Goal: Entertainment & Leisure: Consume media (video, audio)

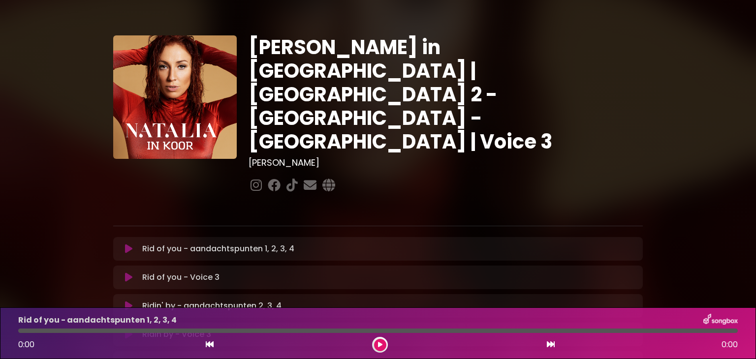
scroll to position [49, 0]
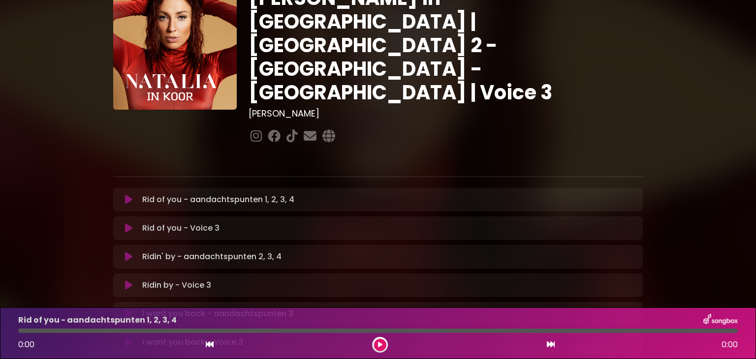
click at [194, 188] on div "Rid of you - aandachtspunten 1, 2, 3, 4 Loading Track..." at bounding box center [378, 200] width 530 height 24
click at [123, 195] on button at bounding box center [128, 200] width 19 height 10
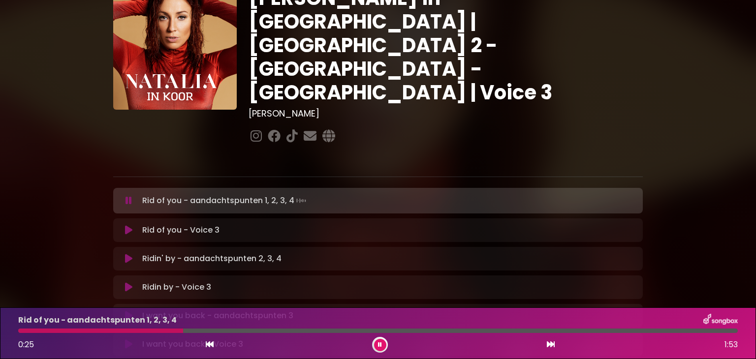
click at [130, 196] on icon at bounding box center [129, 201] width 6 height 10
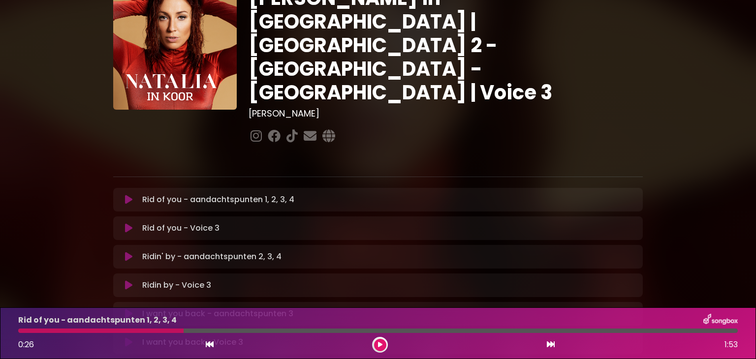
click at [22, 331] on div at bounding box center [100, 331] width 165 height 4
click at [212, 348] on icon at bounding box center [210, 345] width 8 height 8
click at [129, 195] on icon at bounding box center [128, 200] width 7 height 10
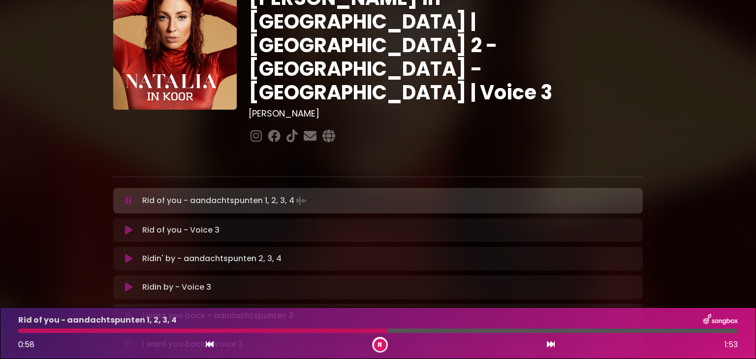
click at [383, 351] on div at bounding box center [380, 345] width 16 height 16
click at [273, 330] on div at bounding box center [205, 331] width 375 height 4
click at [233, 330] on div at bounding box center [155, 331] width 274 height 4
click at [204, 333] on div "Rid of you - aandachtspunten 1, 2, 3, 4 0:35 1:53" at bounding box center [378, 333] width 732 height 39
click at [204, 333] on div at bounding box center [134, 331] width 232 height 4
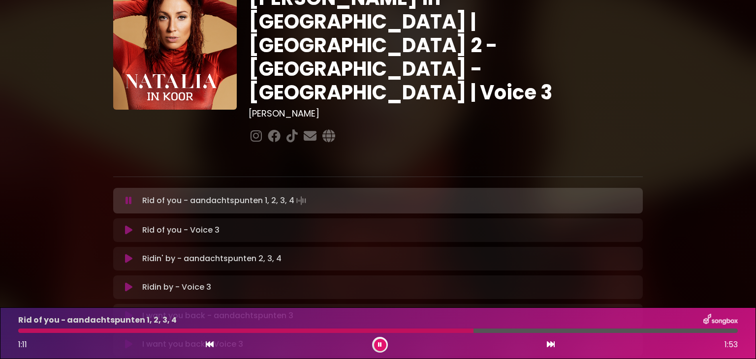
click at [379, 344] on icon at bounding box center [380, 345] width 4 height 6
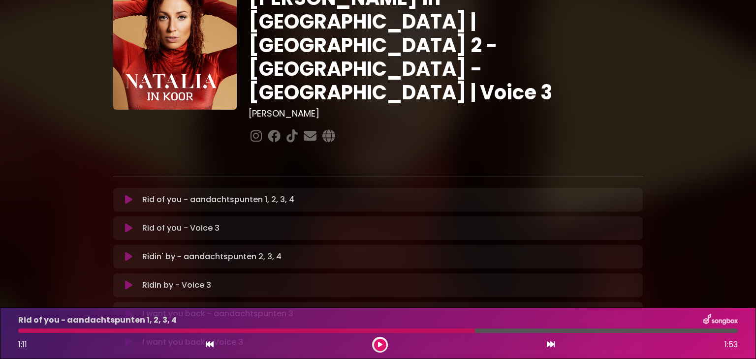
click at [308, 329] on div at bounding box center [246, 331] width 457 height 4
click at [380, 346] on icon at bounding box center [380, 345] width 4 height 6
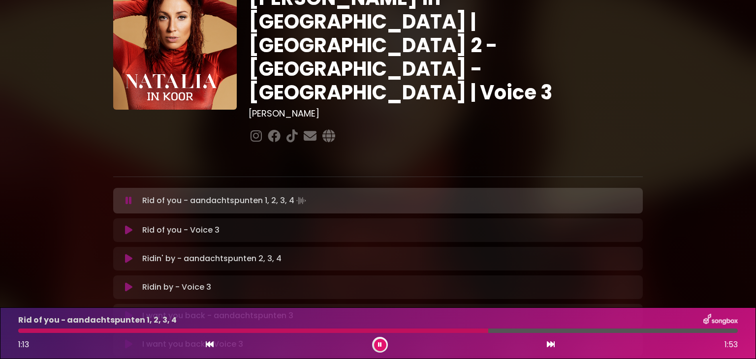
click at [264, 331] on div at bounding box center [253, 331] width 470 height 4
click at [544, 331] on div at bounding box center [335, 331] width 635 height 4
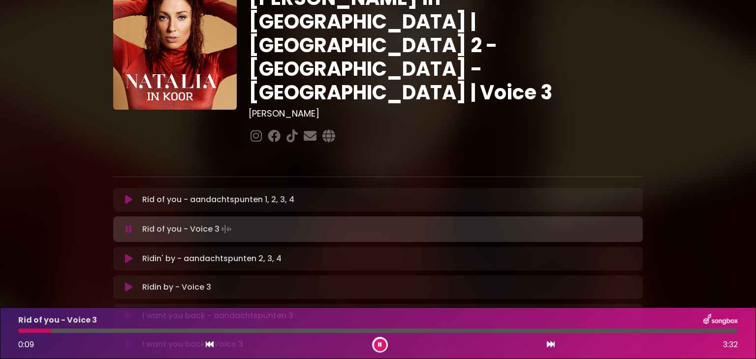
click at [376, 345] on button at bounding box center [380, 345] width 12 height 12
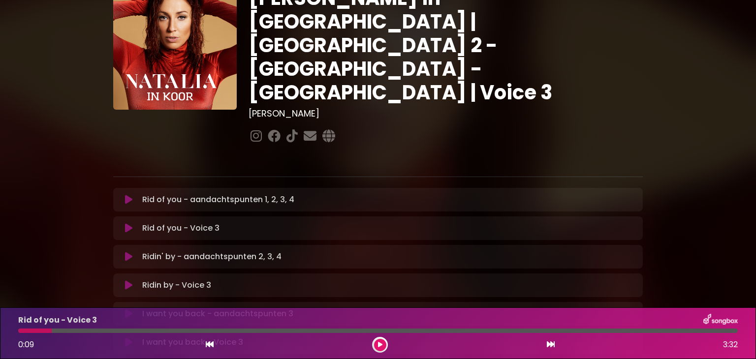
click at [132, 224] on button at bounding box center [128, 229] width 19 height 10
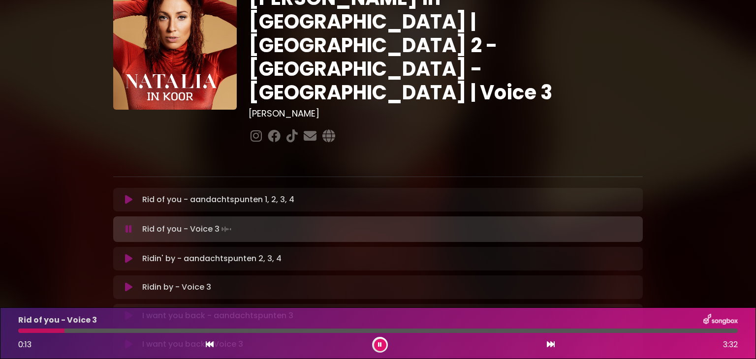
click at [22, 329] on div at bounding box center [41, 331] width 46 height 4
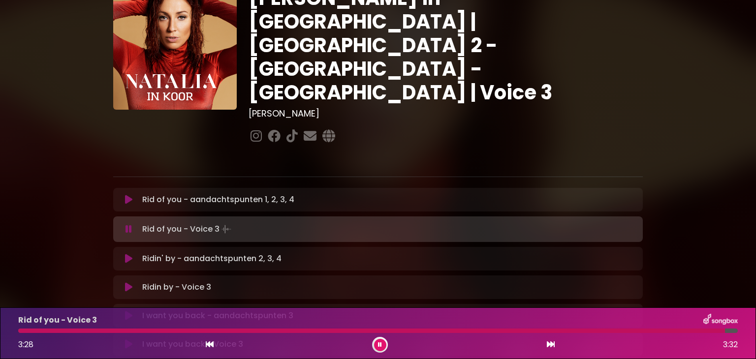
click at [380, 348] on icon at bounding box center [380, 345] width 4 height 6
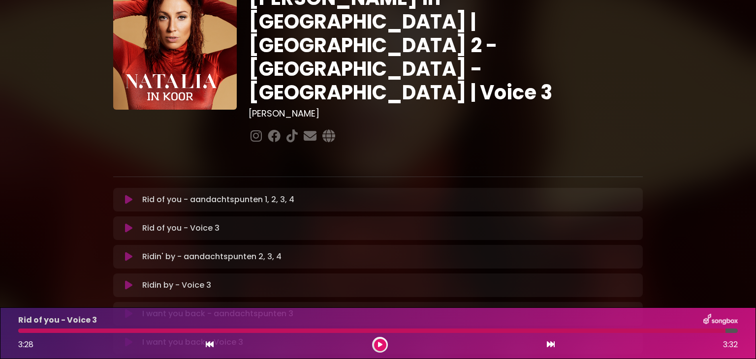
click at [210, 342] on icon at bounding box center [210, 345] width 8 height 8
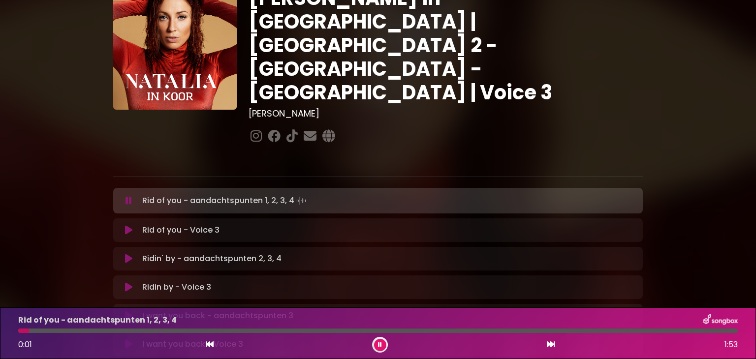
click at [130, 226] on icon at bounding box center [128, 231] width 7 height 10
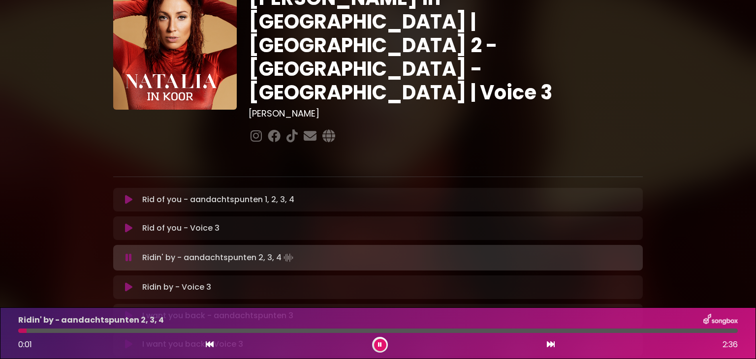
click at [382, 341] on button at bounding box center [380, 345] width 12 height 12
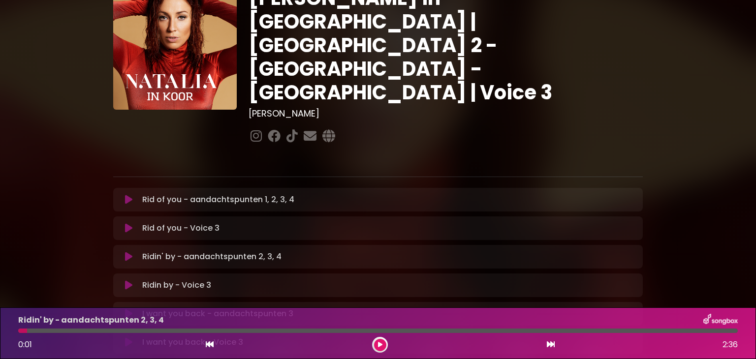
click at [130, 224] on icon at bounding box center [128, 229] width 7 height 10
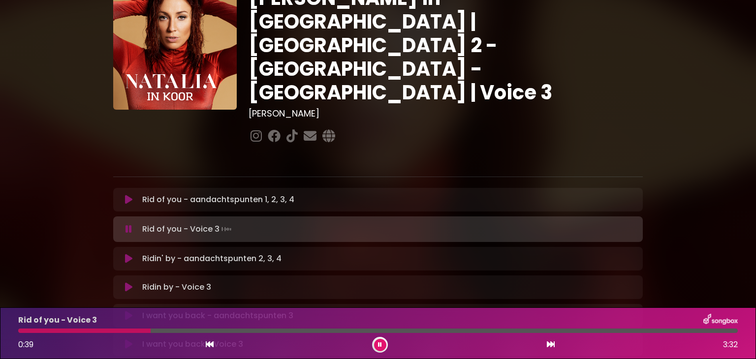
click at [380, 347] on icon at bounding box center [380, 345] width 4 height 6
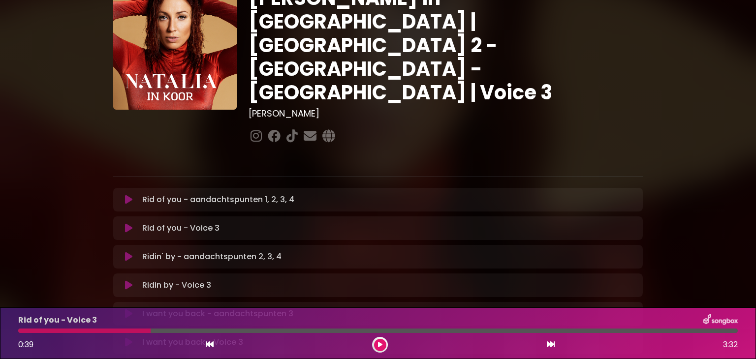
click at [380, 347] on icon at bounding box center [380, 345] width 4 height 6
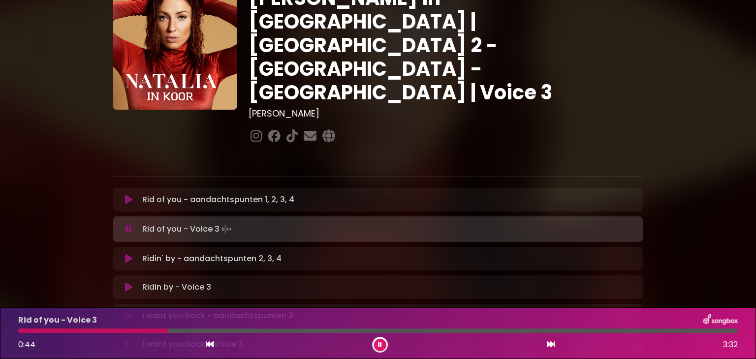
click at [380, 347] on icon at bounding box center [380, 345] width 4 height 6
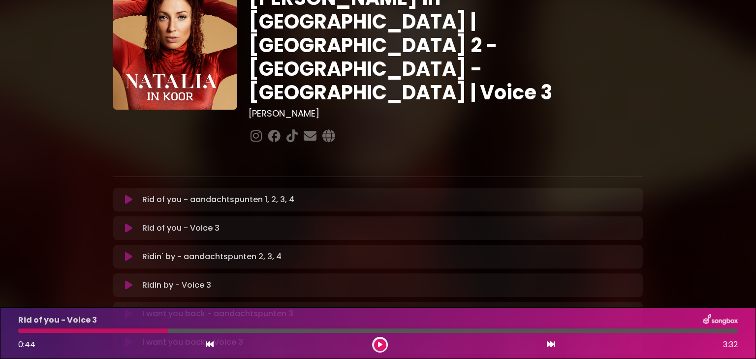
click at [380, 347] on icon at bounding box center [380, 345] width 4 height 6
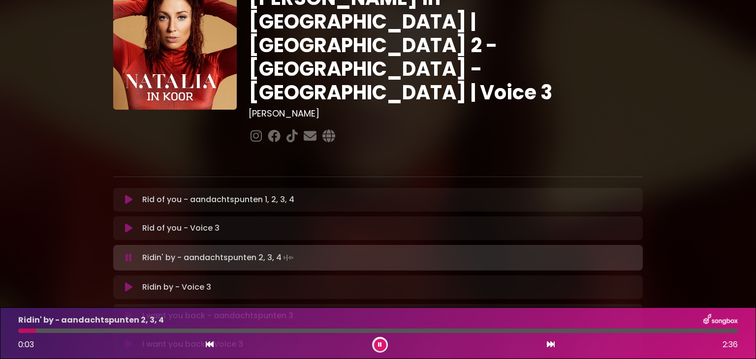
click at [379, 346] on icon at bounding box center [380, 345] width 4 height 6
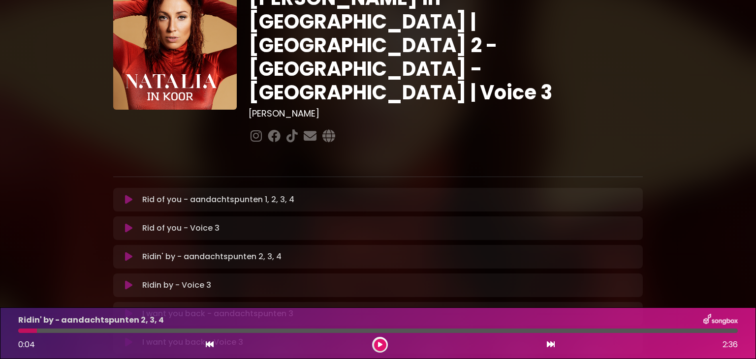
click at [382, 346] on button at bounding box center [380, 345] width 12 height 12
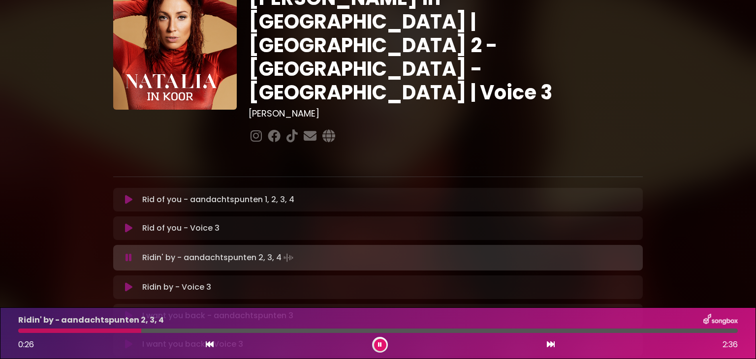
click at [65, 331] on div at bounding box center [79, 331] width 123 height 4
click at [375, 345] on button at bounding box center [380, 345] width 12 height 12
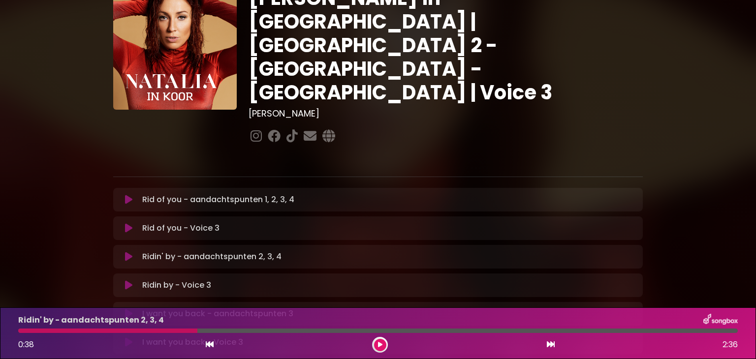
click at [375, 345] on button at bounding box center [380, 345] width 12 height 12
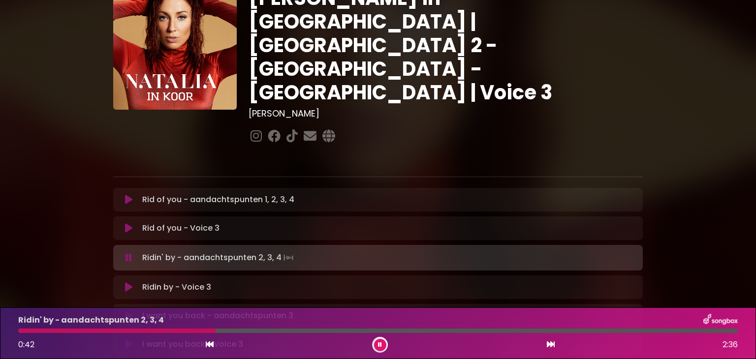
click at [178, 329] on div at bounding box center [116, 331] width 197 height 4
click at [178, 329] on div at bounding box center [179, 331] width 323 height 4
click at [380, 343] on icon at bounding box center [380, 345] width 4 height 6
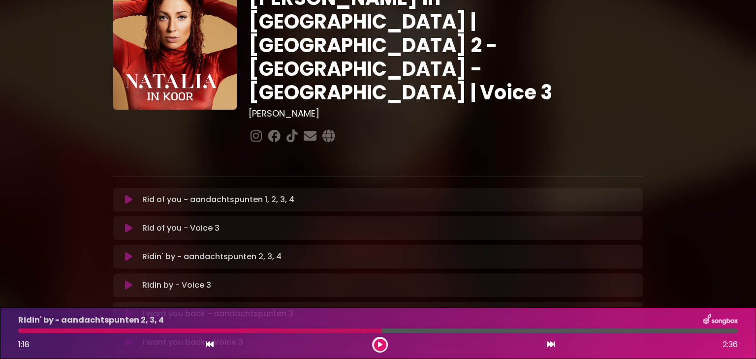
click at [380, 343] on icon at bounding box center [380, 345] width 4 height 6
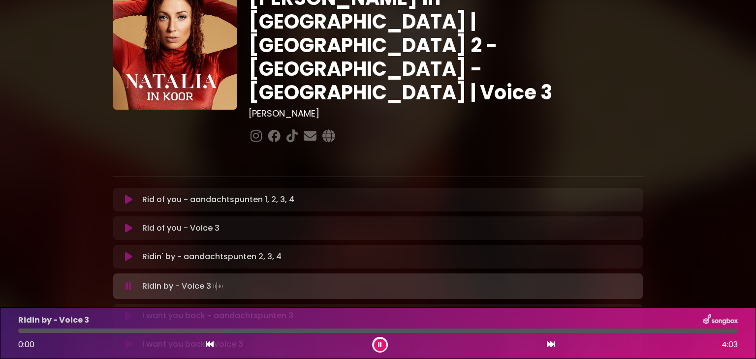
click at [382, 341] on button at bounding box center [380, 345] width 12 height 12
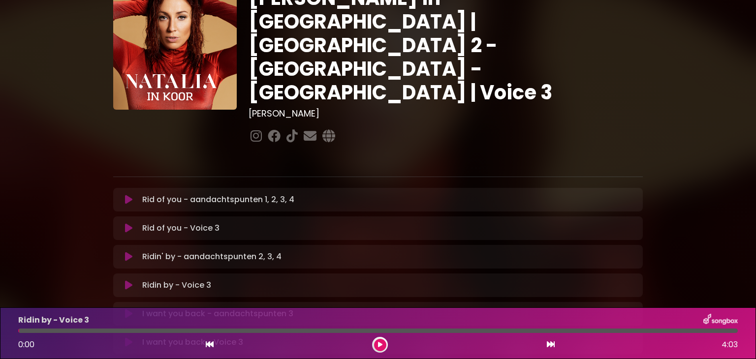
click at [126, 281] on icon at bounding box center [128, 286] width 7 height 10
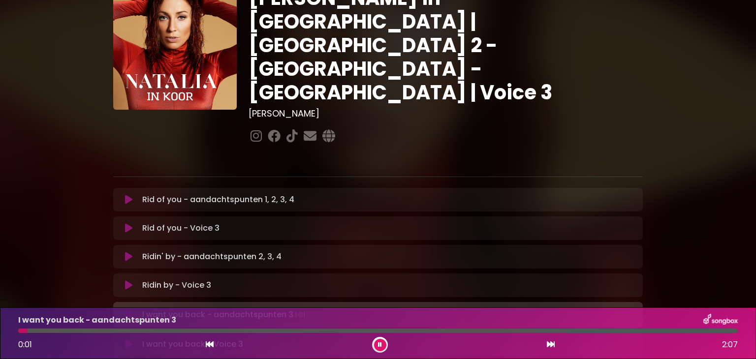
click at [378, 347] on icon at bounding box center [380, 345] width 4 height 6
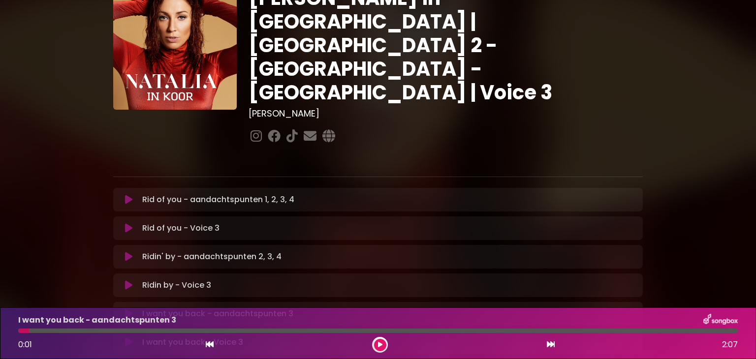
click at [376, 348] on button at bounding box center [380, 345] width 12 height 12
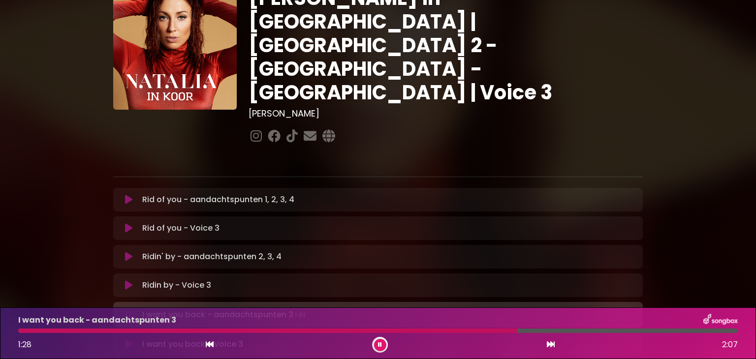
click at [382, 346] on button at bounding box center [380, 345] width 12 height 12
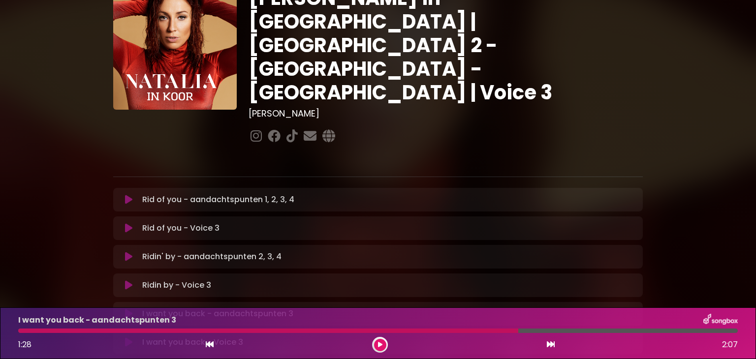
click at [445, 330] on div at bounding box center [268, 331] width 500 height 4
click at [383, 345] on button at bounding box center [380, 345] width 12 height 12
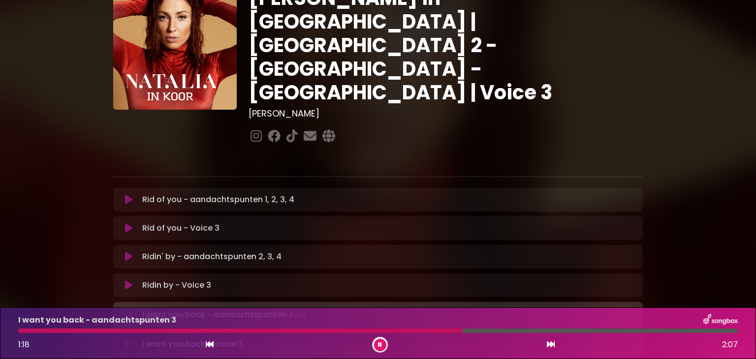
click at [367, 330] on div at bounding box center [240, 331] width 445 height 4
click at [526, 329] on div at bounding box center [307, 331] width 578 height 4
click at [498, 329] on div at bounding box center [276, 331] width 517 height 4
click at [473, 330] on div at bounding box center [262, 331] width 488 height 4
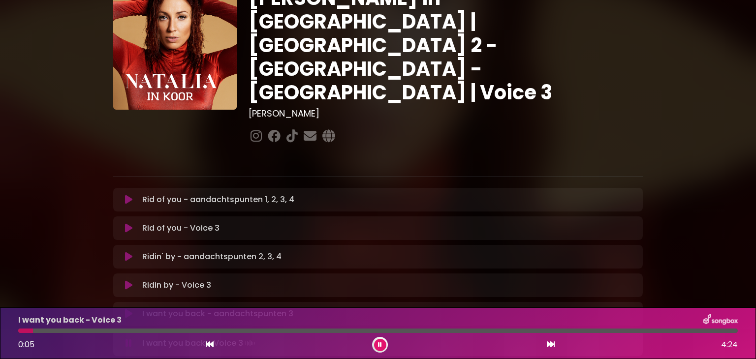
click at [378, 349] on button at bounding box center [380, 345] width 12 height 12
click at [385, 348] on button at bounding box center [380, 345] width 12 height 12
click at [76, 331] on div at bounding box center [378, 331] width 720 height 4
click at [123, 329] on div at bounding box center [378, 331] width 720 height 4
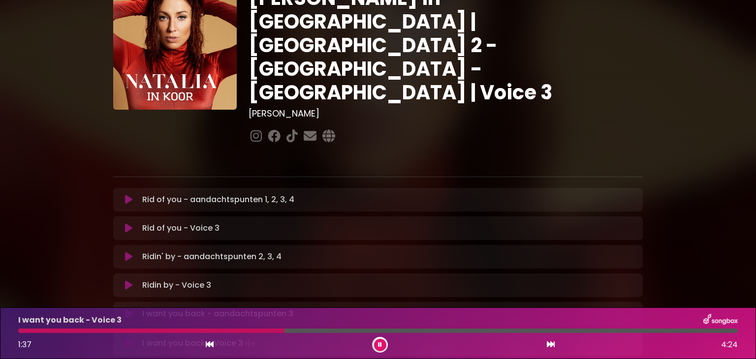
click at [376, 345] on button at bounding box center [380, 345] width 12 height 12
click at [248, 329] on div at bounding box center [151, 331] width 267 height 4
click at [257, 333] on div "I want you back - Voice 3 1:38 4:24" at bounding box center [378, 333] width 732 height 39
click at [379, 343] on icon at bounding box center [380, 345] width 4 height 6
click at [375, 348] on button at bounding box center [380, 345] width 12 height 12
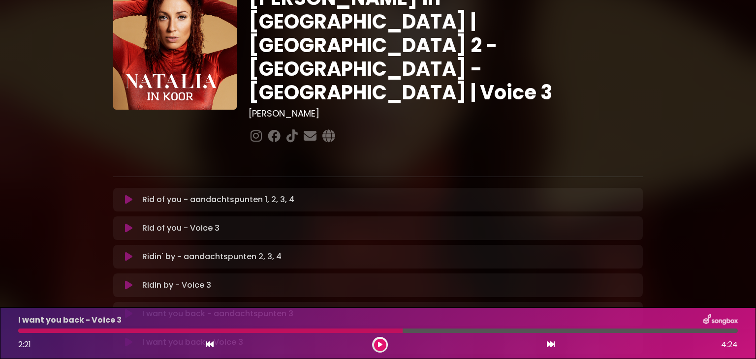
click at [382, 347] on icon at bounding box center [380, 345] width 4 height 6
click at [22, 332] on div at bounding box center [211, 331] width 387 height 4
click at [378, 345] on icon at bounding box center [380, 345] width 4 height 6
click at [262, 333] on div at bounding box center [164, 331] width 293 height 4
click at [261, 331] on div at bounding box center [164, 331] width 293 height 4
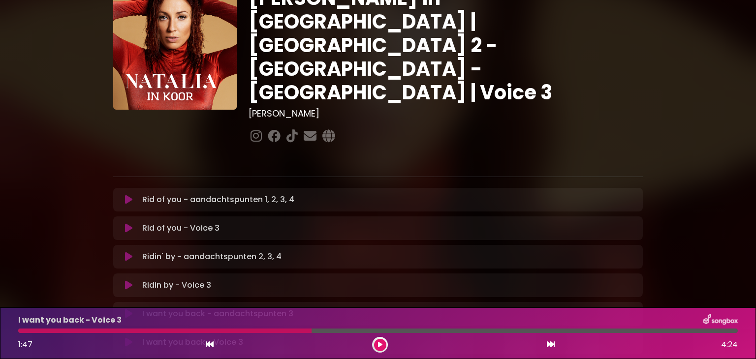
click at [381, 343] on icon at bounding box center [380, 345] width 4 height 6
click at [377, 346] on button at bounding box center [380, 345] width 12 height 12
click at [323, 331] on div at bounding box center [193, 331] width 350 height 4
click at [293, 331] on div at bounding box center [193, 331] width 350 height 4
click at [379, 343] on icon at bounding box center [380, 345] width 4 height 6
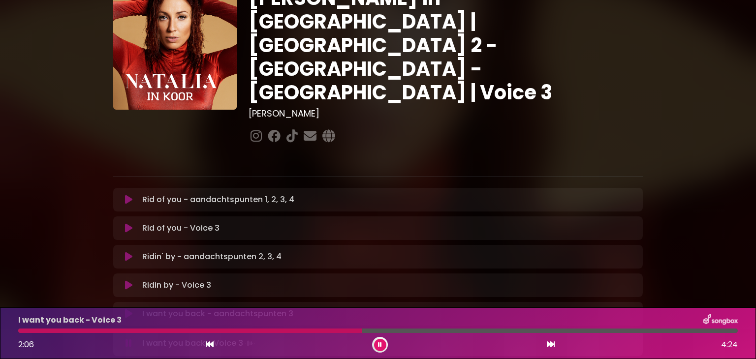
click at [380, 345] on icon at bounding box center [380, 345] width 4 height 6
click at [382, 343] on icon at bounding box center [380, 345] width 4 height 6
click at [309, 329] on div at bounding box center [190, 331] width 345 height 4
click at [309, 329] on div at bounding box center [195, 331] width 355 height 4
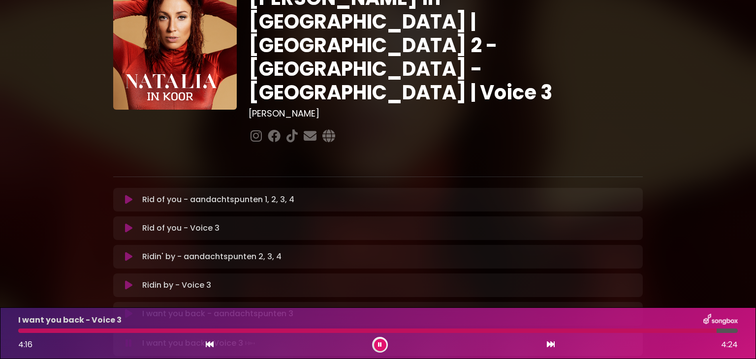
click at [31, 329] on div at bounding box center [367, 331] width 699 height 4
click at [384, 343] on button at bounding box center [380, 345] width 12 height 12
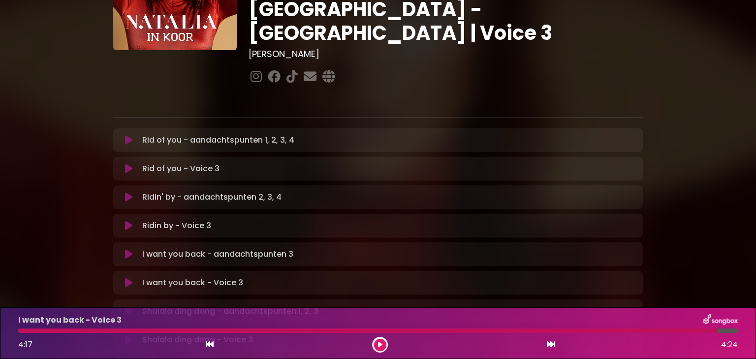
scroll to position [148, 0]
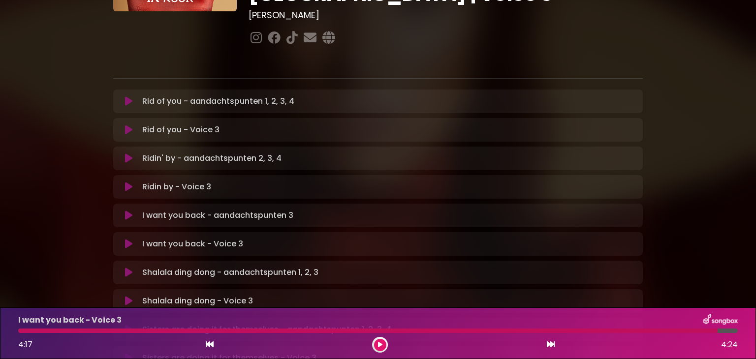
click at [308, 267] on p "Shalala ding dong - aandachtspunten 1, 2, 3 Loading Track..." at bounding box center [230, 273] width 176 height 12
click at [379, 347] on icon at bounding box center [380, 345] width 4 height 6
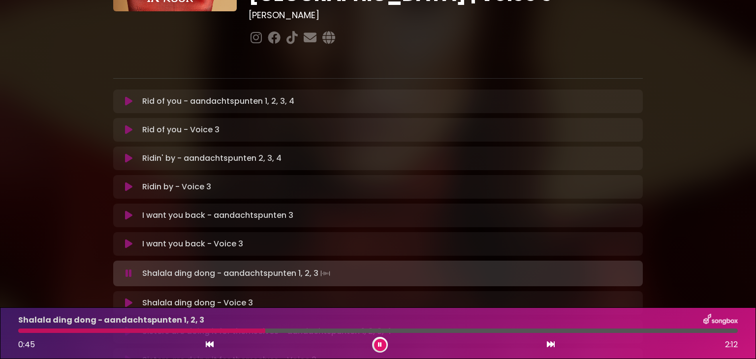
click at [198, 331] on div at bounding box center [141, 331] width 247 height 4
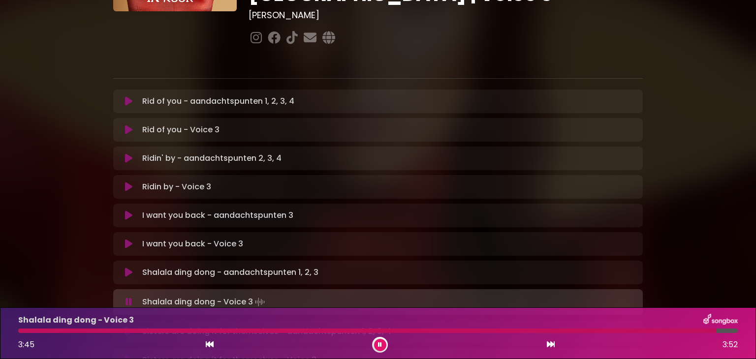
click at [535, 331] on div at bounding box center [367, 331] width 699 height 4
click at [379, 347] on icon at bounding box center [380, 345] width 4 height 6
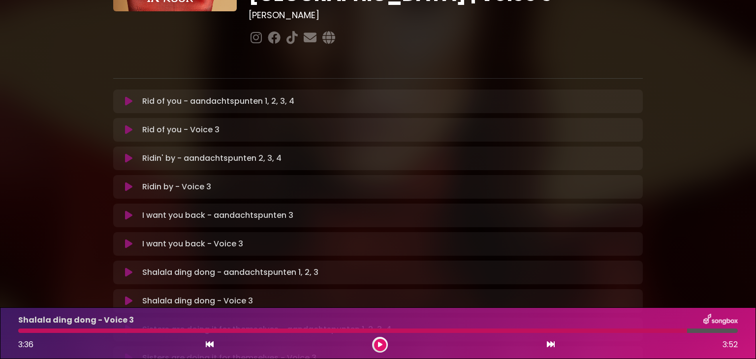
click at [21, 331] on div at bounding box center [352, 331] width 669 height 4
click at [380, 344] on icon at bounding box center [380, 345] width 4 height 6
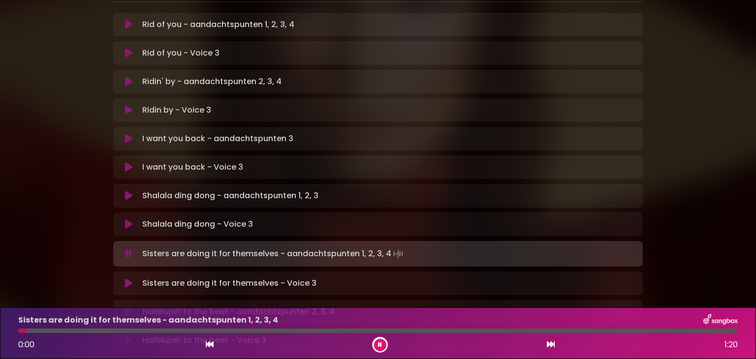
scroll to position [246, 0]
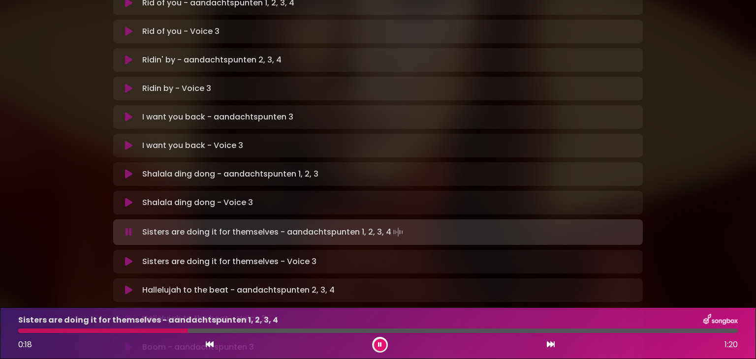
click at [381, 346] on icon at bounding box center [380, 345] width 4 height 6
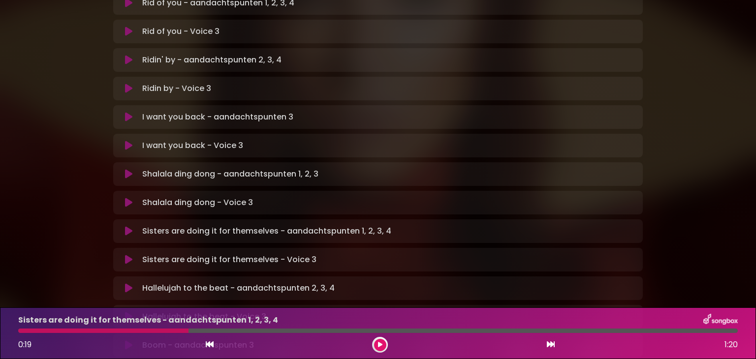
click at [132, 329] on div at bounding box center [103, 331] width 170 height 4
click at [375, 350] on div at bounding box center [380, 345] width 16 height 16
click at [381, 345] on icon at bounding box center [380, 345] width 4 height 6
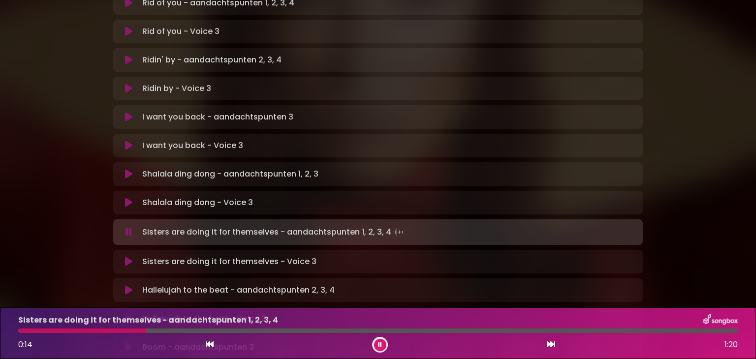
click at [103, 329] on div at bounding box center [82, 331] width 128 height 4
click at [28, 331] on div at bounding box center [111, 331] width 186 height 4
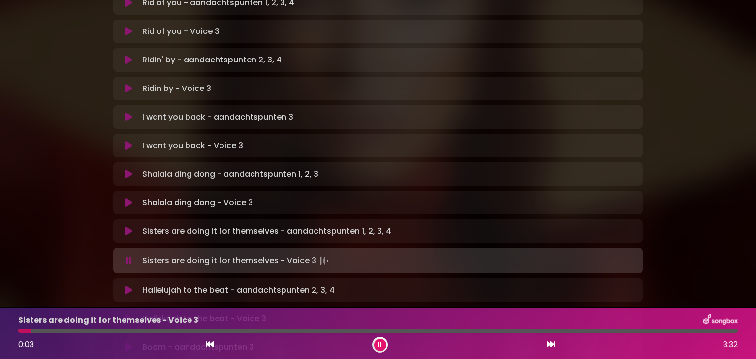
click at [385, 345] on button at bounding box center [380, 345] width 12 height 12
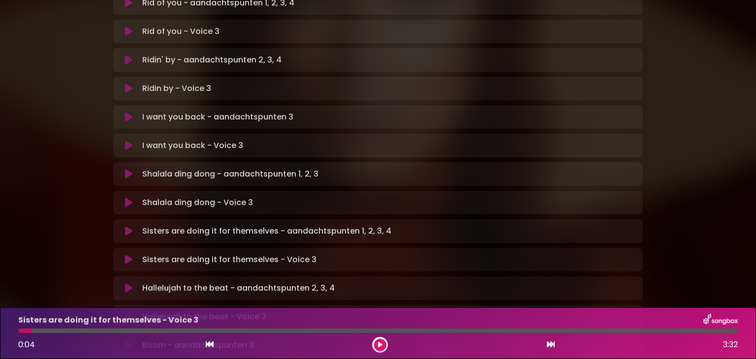
click at [162, 226] on p "Sisters are doing it for themselves - aandachtspunten 1, 2, 3, 4 Loading Track.…" at bounding box center [266, 232] width 249 height 12
click at [129, 227] on icon at bounding box center [128, 232] width 7 height 10
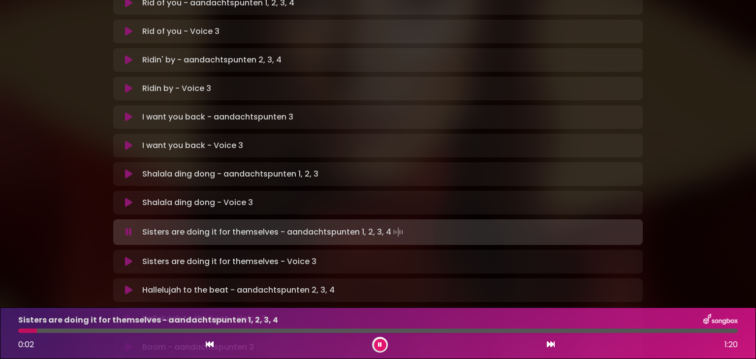
click at [542, 333] on div "Sisters are doing it for themselves - aandachtspunten 1, 2, 3, 4 0:02 1:20" at bounding box center [378, 333] width 732 height 39
click at [541, 332] on div at bounding box center [378, 331] width 720 height 4
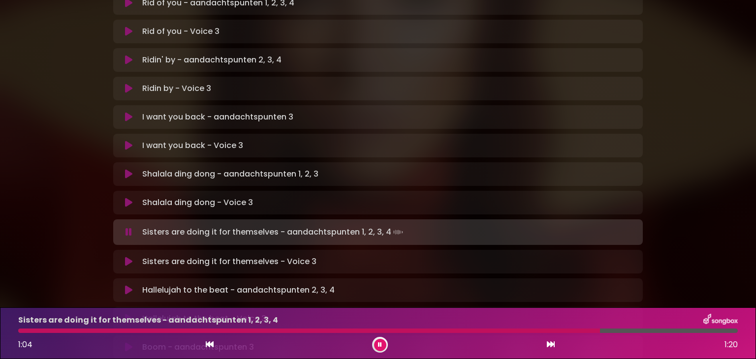
click at [380, 347] on icon at bounding box center [380, 345] width 4 height 6
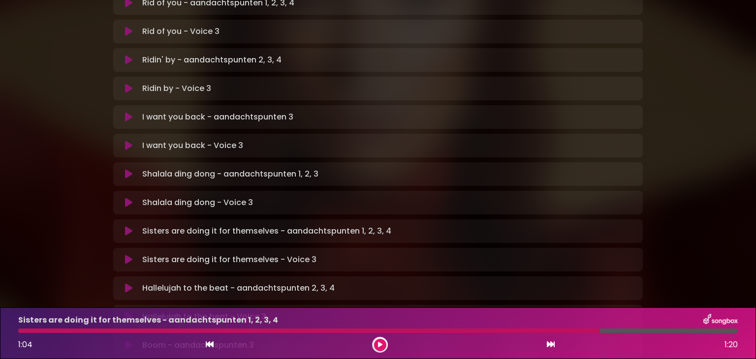
click at [379, 348] on icon at bounding box center [380, 345] width 4 height 6
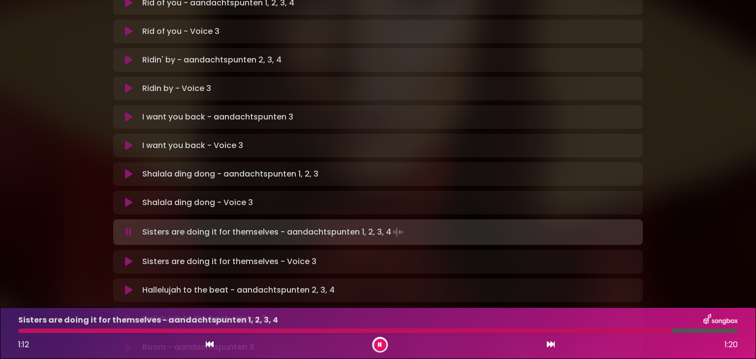
click at [379, 348] on icon at bounding box center [380, 345] width 4 height 6
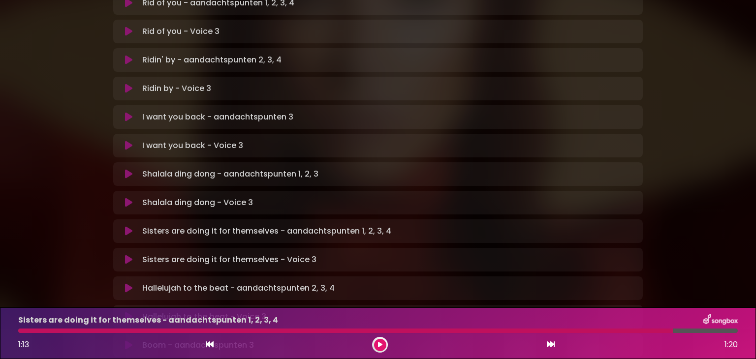
click at [177, 254] on p "Sisters are doing it for themselves - Voice 3 Loading Track..." at bounding box center [229, 260] width 174 height 12
click at [129, 255] on icon at bounding box center [128, 260] width 7 height 10
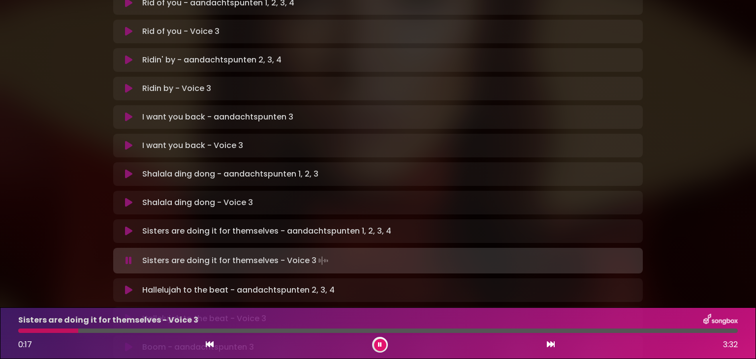
click at [383, 345] on button at bounding box center [380, 345] width 12 height 12
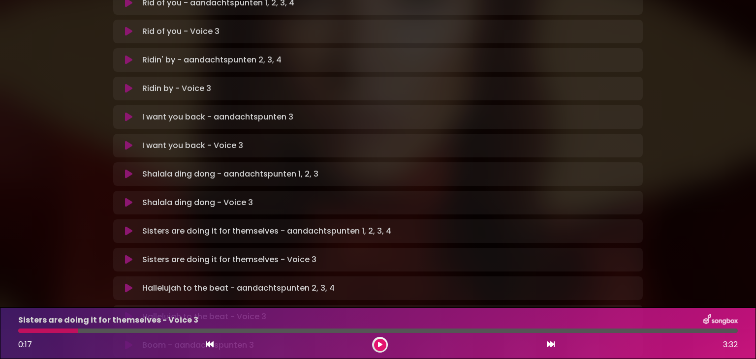
click at [128, 255] on icon at bounding box center [128, 260] width 7 height 10
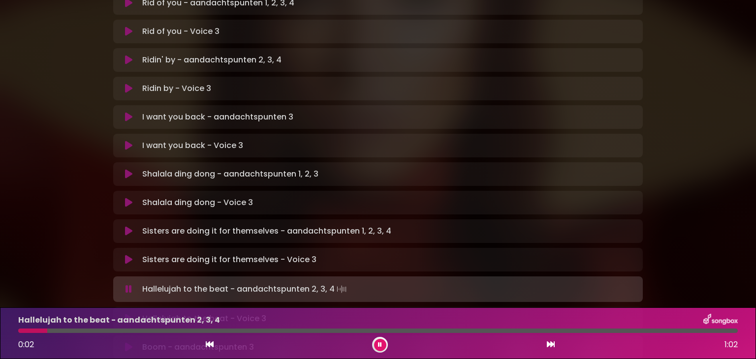
click at [378, 348] on button at bounding box center [380, 345] width 12 height 12
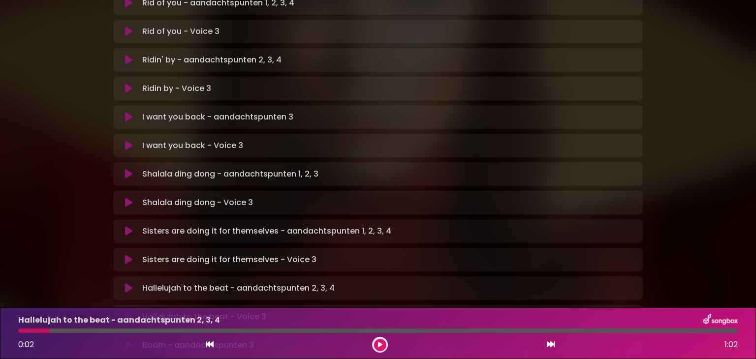
click at [132, 255] on icon at bounding box center [128, 260] width 7 height 10
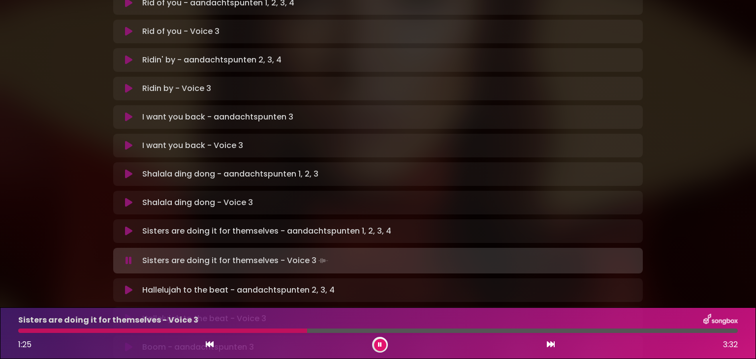
click at [228, 326] on div "Sisters are doing it for themselves - Voice 3" at bounding box center [378, 320] width 732 height 13
click at [228, 329] on div at bounding box center [164, 331] width 292 height 4
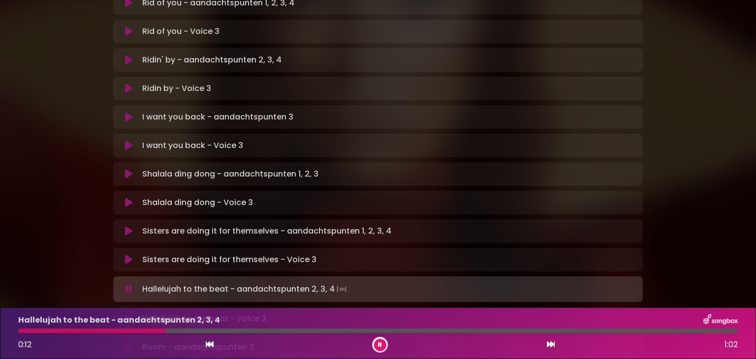
click at [381, 346] on icon at bounding box center [380, 345] width 4 height 6
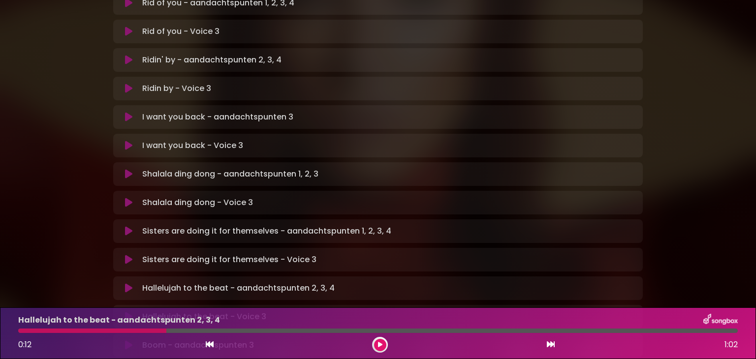
click at [108, 329] on div at bounding box center [92, 331] width 148 height 4
click at [383, 348] on button at bounding box center [380, 345] width 12 height 12
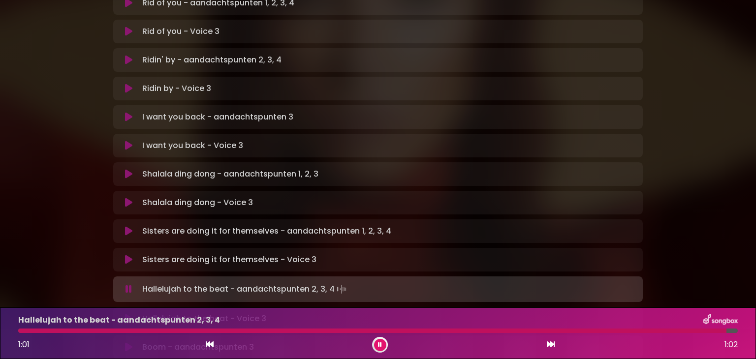
click at [572, 331] on div at bounding box center [372, 331] width 709 height 4
click at [524, 329] on div at bounding box center [310, 331] width 584 height 4
click at [497, 329] on div at bounding box center [294, 331] width 553 height 4
click at [454, 330] on div at bounding box center [265, 331] width 495 height 4
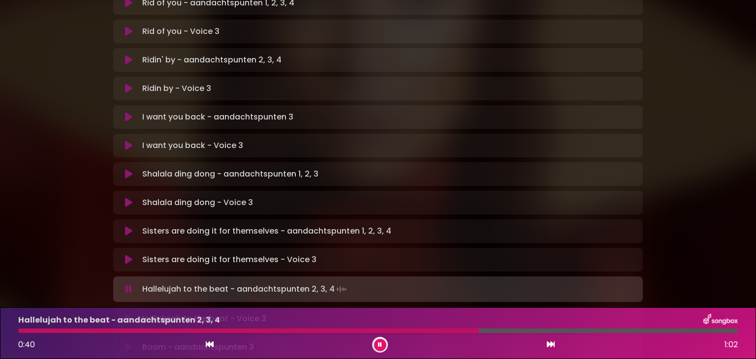
click at [429, 332] on div at bounding box center [248, 331] width 461 height 4
click at [381, 345] on icon at bounding box center [380, 345] width 4 height 6
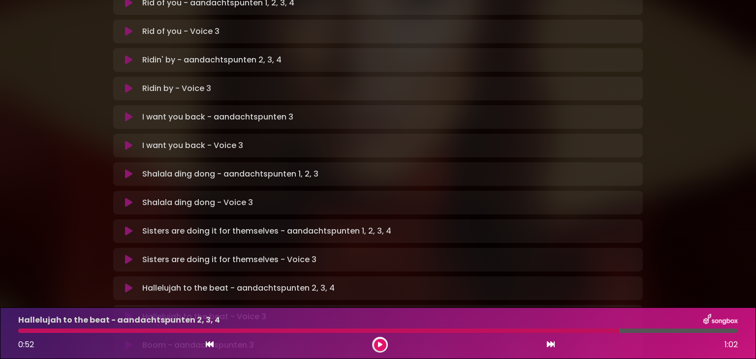
click at [494, 329] on div at bounding box center [318, 331] width 601 height 4
click at [494, 330] on div at bounding box center [318, 331] width 601 height 4
click at [382, 346] on icon at bounding box center [380, 345] width 4 height 6
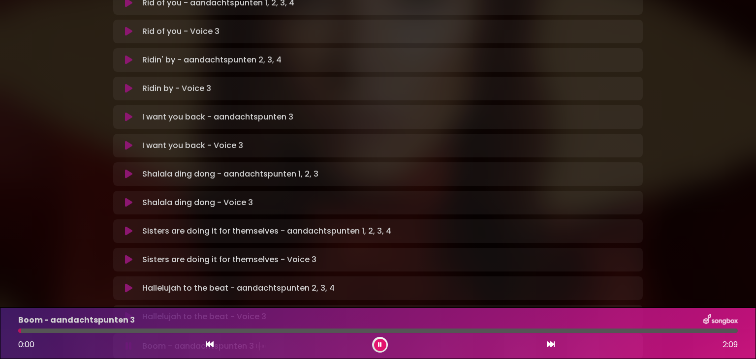
click at [382, 346] on icon at bounding box center [380, 345] width 4 height 6
click at [129, 312] on icon at bounding box center [128, 317] width 7 height 10
click at [22, 331] on div at bounding box center [90, 331] width 145 height 4
click at [379, 346] on icon at bounding box center [380, 345] width 4 height 6
click at [22, 330] on div at bounding box center [51, 331] width 66 height 4
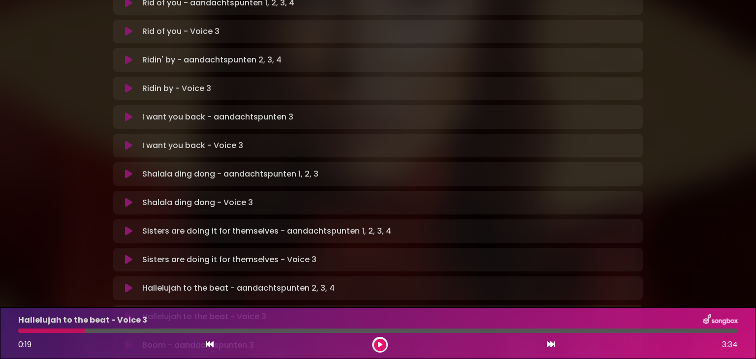
click at [22, 330] on div at bounding box center [51, 331] width 66 height 4
click at [376, 349] on button at bounding box center [380, 345] width 12 height 12
click at [378, 345] on icon at bounding box center [380, 345] width 4 height 6
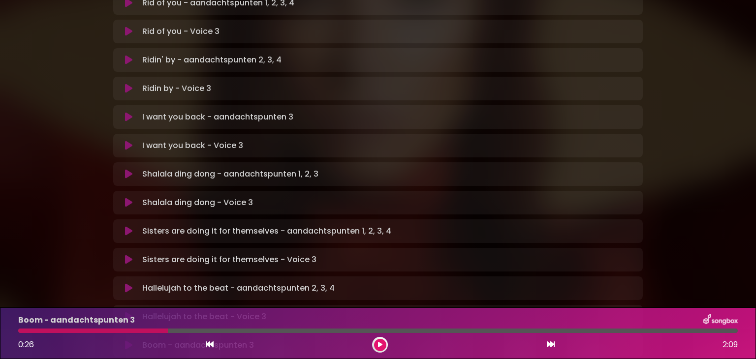
click at [378, 345] on icon at bounding box center [380, 345] width 4 height 6
click at [154, 329] on div at bounding box center [101, 331] width 167 height 4
click at [106, 332] on div at bounding box center [95, 331] width 155 height 4
click at [376, 347] on button at bounding box center [380, 345] width 12 height 12
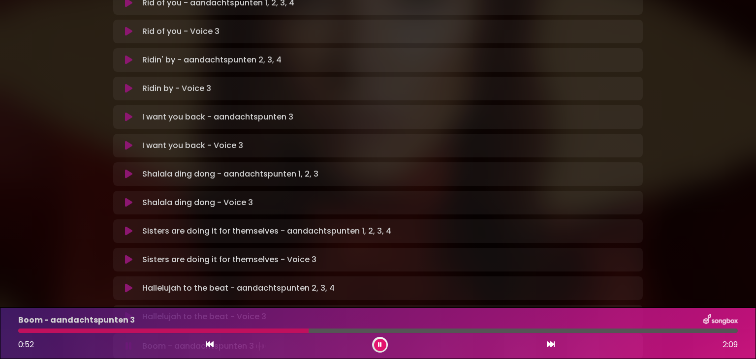
click at [376, 347] on button at bounding box center [380, 345] width 12 height 12
click at [230, 330] on div at bounding box center [163, 331] width 291 height 4
click at [377, 347] on button at bounding box center [380, 345] width 12 height 12
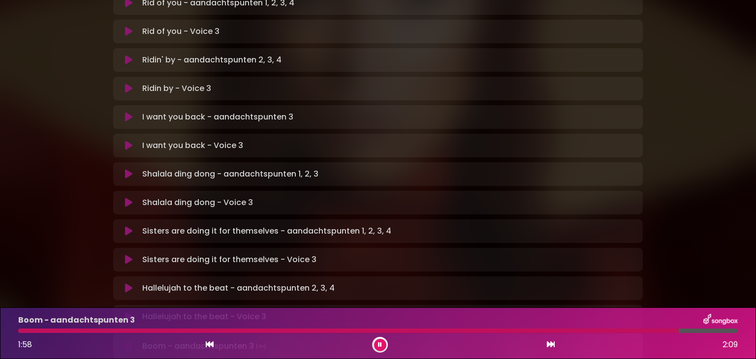
click at [377, 347] on button at bounding box center [380, 345] width 12 height 12
click at [662, 330] on div at bounding box center [369, 331] width 702 height 4
click at [638, 332] on div at bounding box center [345, 331] width 655 height 4
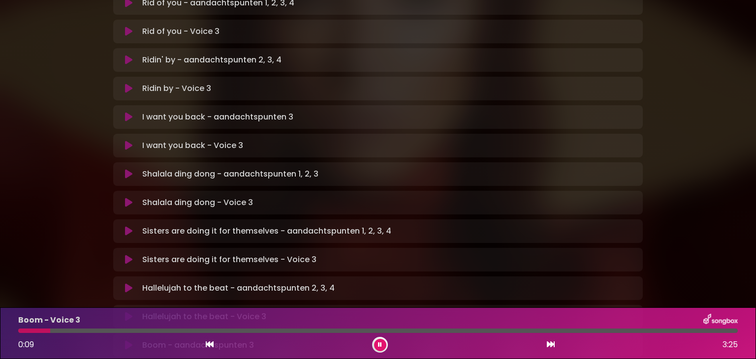
click at [376, 347] on button at bounding box center [380, 345] width 12 height 12
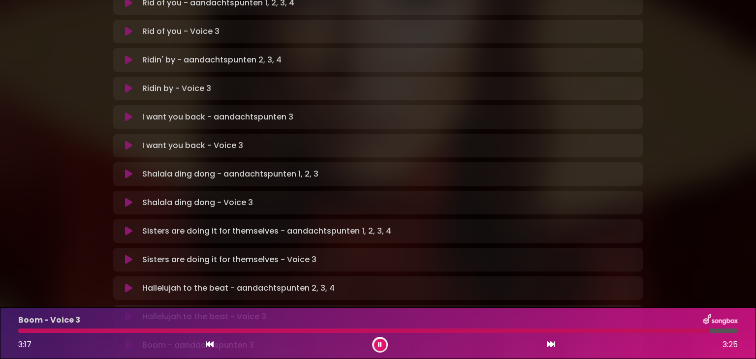
click at [376, 347] on button at bounding box center [380, 345] width 12 height 12
click at [22, 330] on div at bounding box center [364, 331] width 692 height 4
click at [381, 345] on icon at bounding box center [380, 345] width 4 height 6
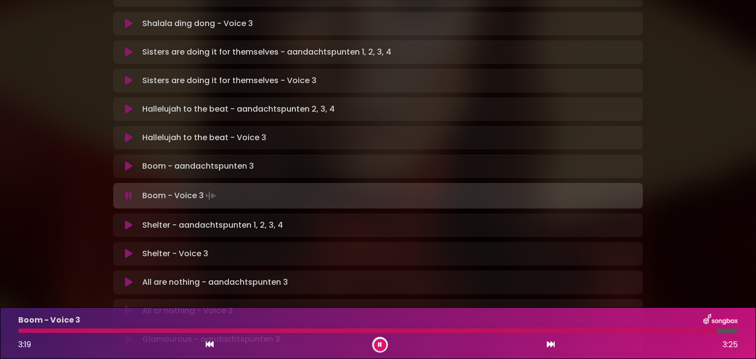
scroll to position [443, 0]
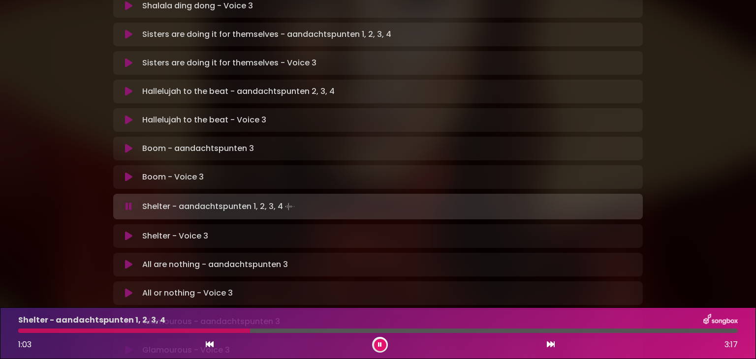
click at [168, 329] on div at bounding box center [134, 331] width 232 height 4
click at [221, 329] on div at bounding box center [144, 331] width 252 height 4
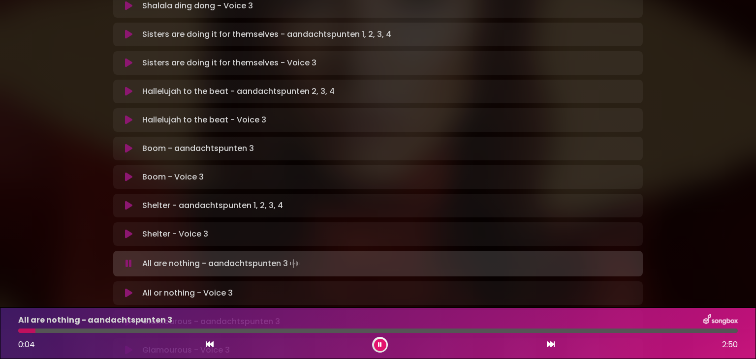
click at [378, 348] on button at bounding box center [380, 345] width 12 height 12
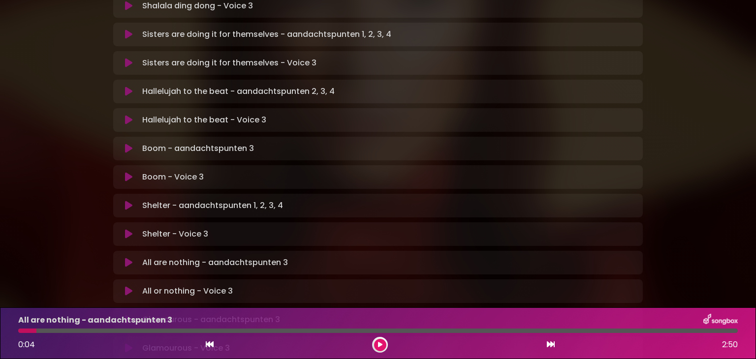
click at [130, 229] on icon at bounding box center [128, 234] width 7 height 10
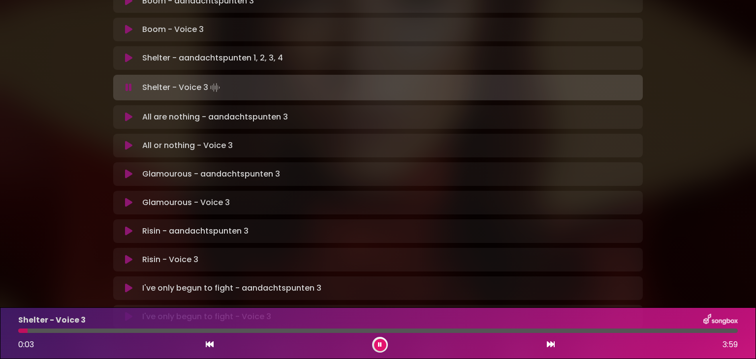
scroll to position [542, 0]
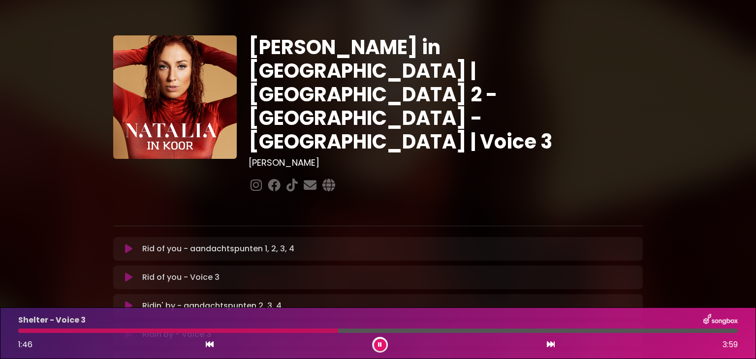
scroll to position [542, 0]
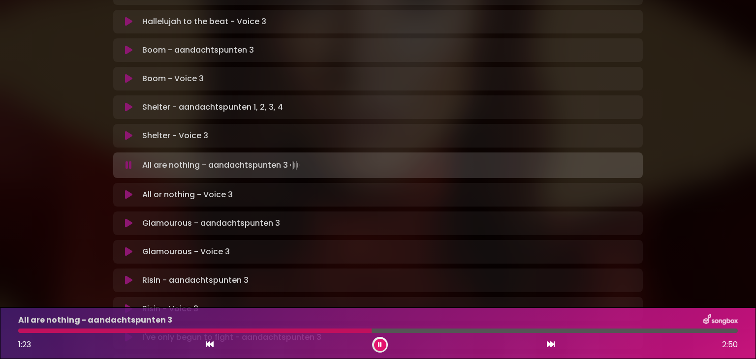
click at [375, 345] on button at bounding box center [380, 345] width 12 height 12
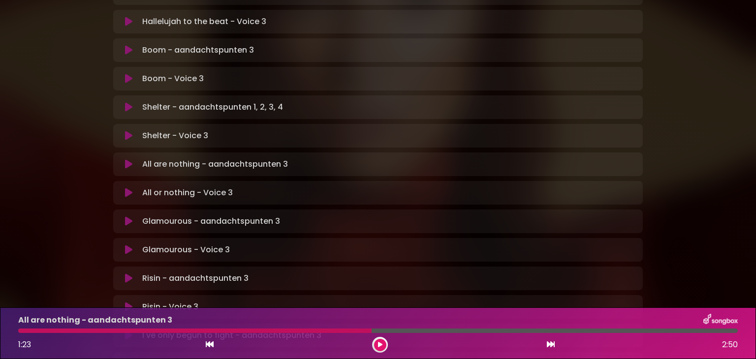
click at [280, 329] on div at bounding box center [195, 331] width 354 height 4
click at [382, 345] on button at bounding box center [380, 345] width 12 height 12
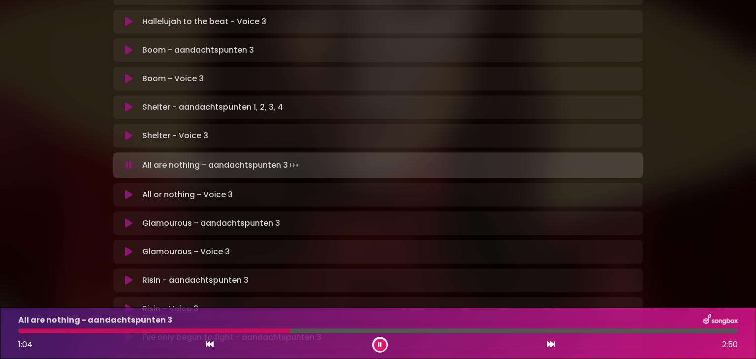
click at [251, 330] on div at bounding box center [154, 331] width 272 height 4
click at [379, 341] on button at bounding box center [380, 345] width 12 height 12
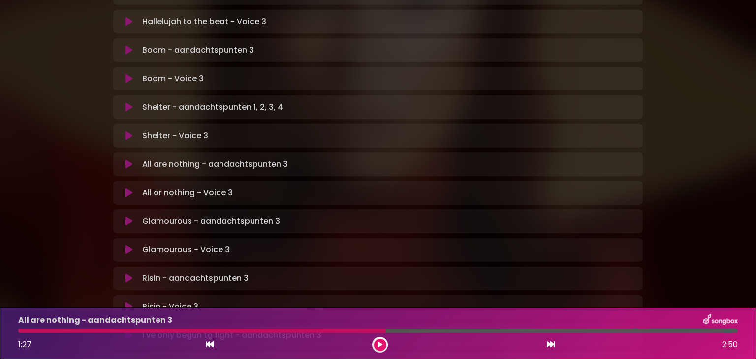
click at [322, 328] on div "All are nothing - aandachtspunten 3 1:27 2:50" at bounding box center [378, 333] width 732 height 39
click at [317, 331] on div at bounding box center [202, 331] width 368 height 4
click at [381, 345] on icon at bounding box center [380, 345] width 4 height 6
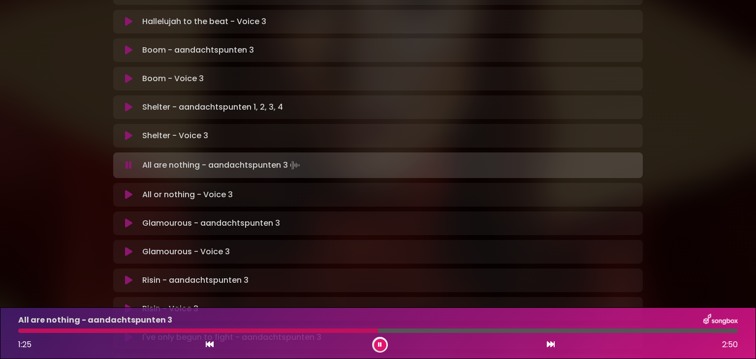
click at [381, 345] on icon at bounding box center [380, 345] width 4 height 6
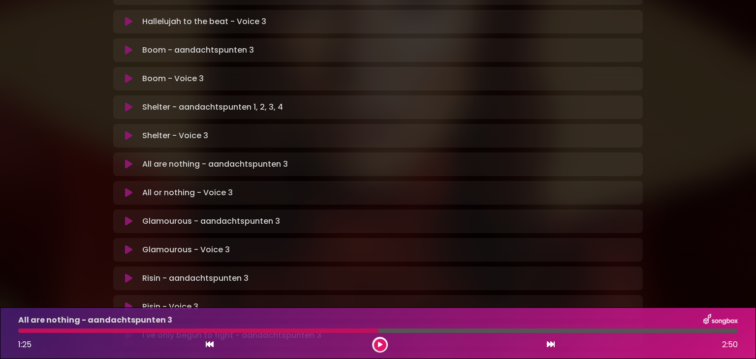
click at [381, 345] on icon at bounding box center [380, 345] width 4 height 6
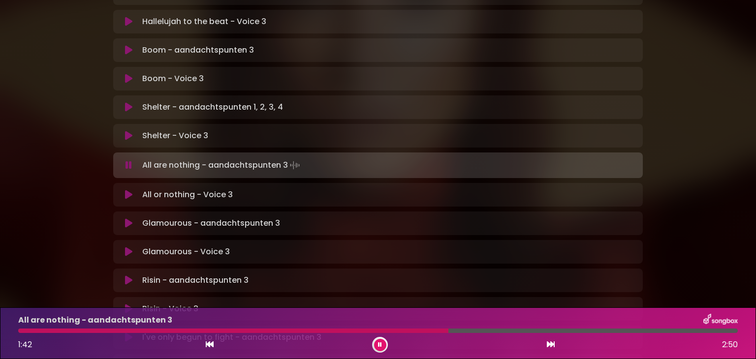
click at [362, 329] on div at bounding box center [233, 331] width 430 height 4
click at [378, 345] on button at bounding box center [380, 345] width 12 height 12
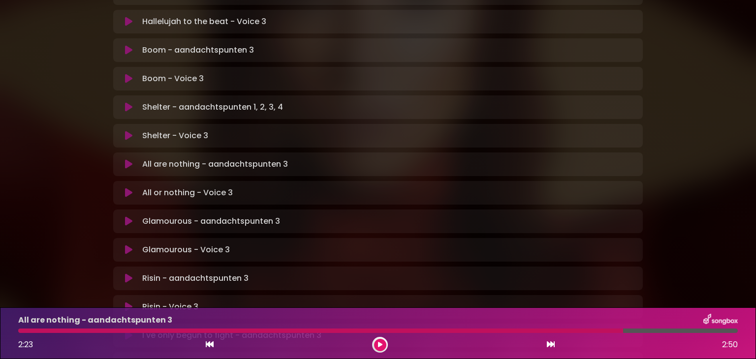
click at [378, 345] on icon at bounding box center [380, 345] width 4 height 6
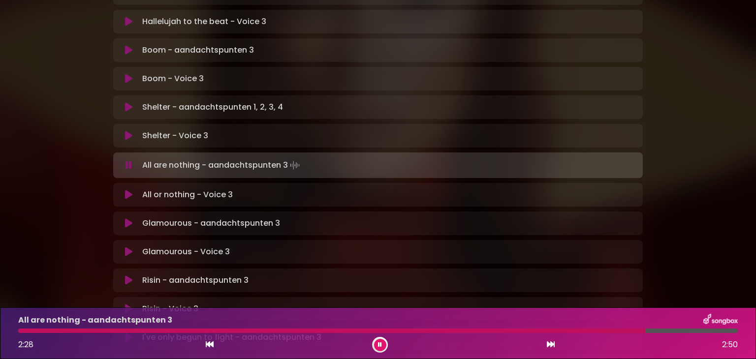
click at [599, 331] on div at bounding box center [331, 331] width 627 height 4
click at [381, 346] on icon at bounding box center [380, 345] width 4 height 6
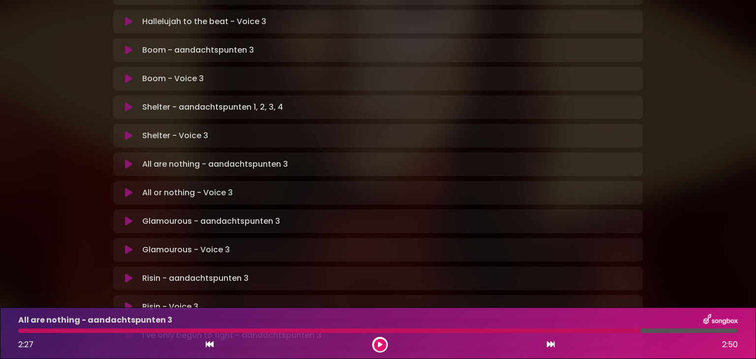
click at [381, 345] on icon at bounding box center [380, 345] width 4 height 6
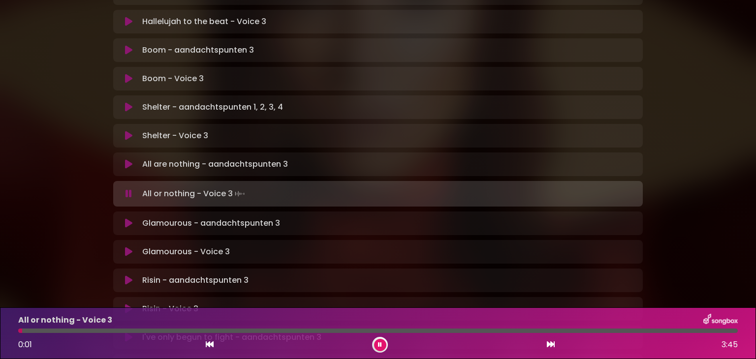
click at [181, 159] on p "All are nothing - aandachtspunten 3 Loading Track..." at bounding box center [215, 165] width 146 height 12
click at [129, 160] on icon at bounding box center [128, 165] width 7 height 10
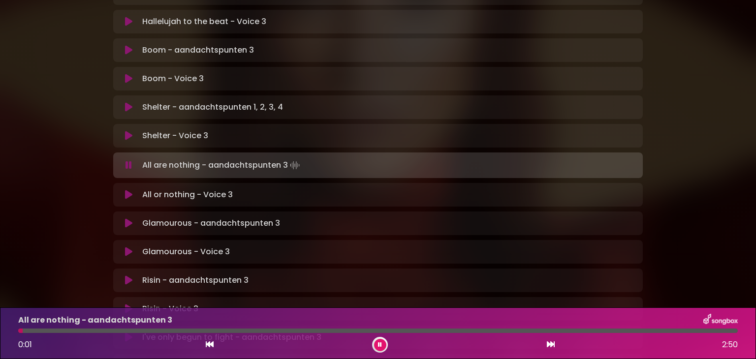
click at [699, 331] on div at bounding box center [378, 331] width 720 height 4
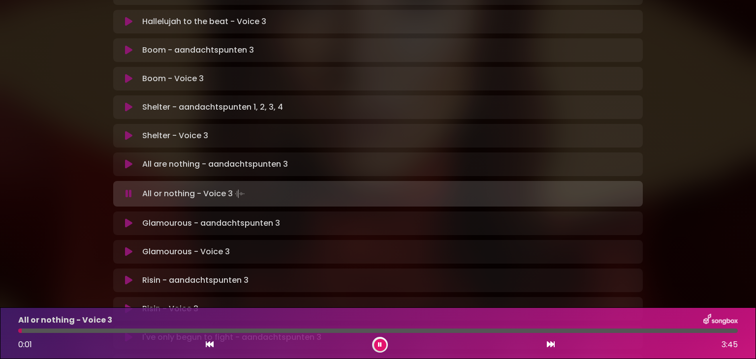
click at [378, 346] on button at bounding box center [380, 345] width 12 height 12
